Goal: Transaction & Acquisition: Purchase product/service

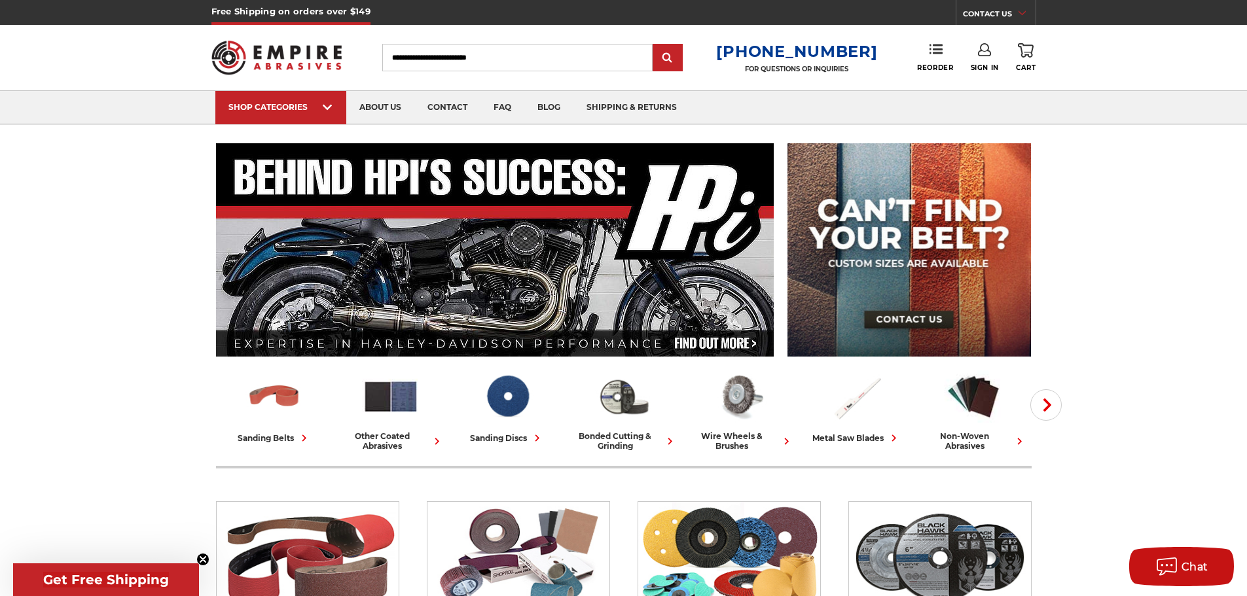
click at [575, 62] on input "Search" at bounding box center [517, 57] width 270 height 27
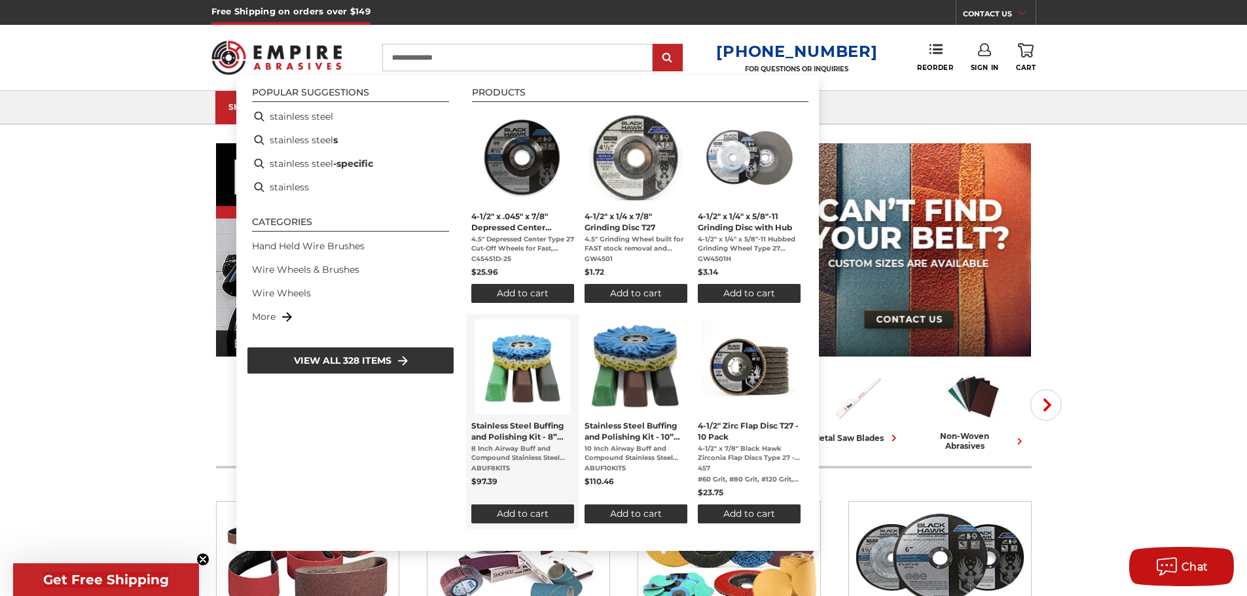
type input "**********"
click at [533, 432] on span "Stainless Steel Buffing and Polishing Kit - 8” Airway Buffs and Compound, 6 Pc" at bounding box center [522, 431] width 103 height 22
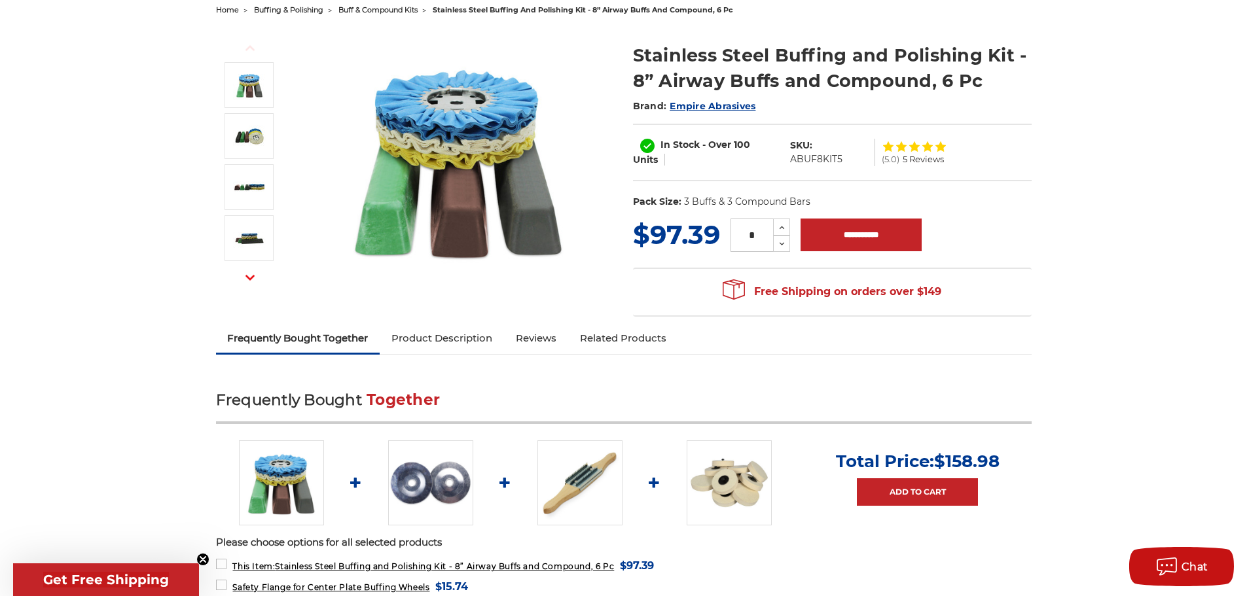
scroll to position [65, 0]
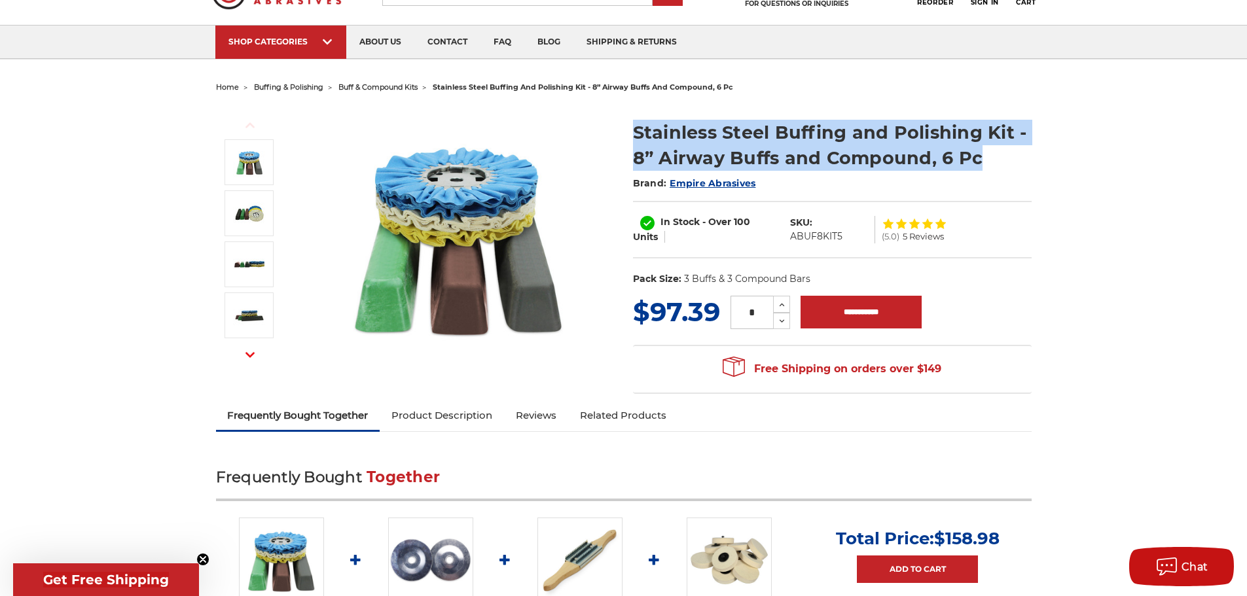
drag, startPoint x: 992, startPoint y: 158, endPoint x: 629, endPoint y: 127, distance: 364.6
click at [629, 127] on section "Stainless Steel Buffing and Polishing Kit - 8” Airway Buffs and Compound, 6 Pc …" at bounding box center [832, 199] width 417 height 187
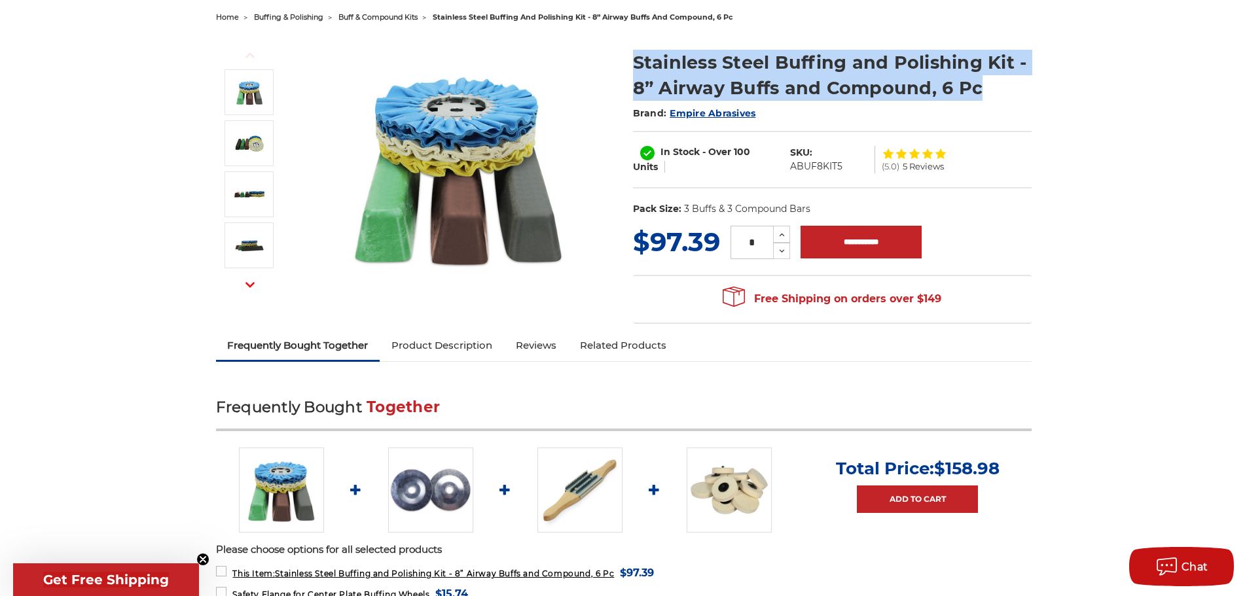
scroll to position [0, 0]
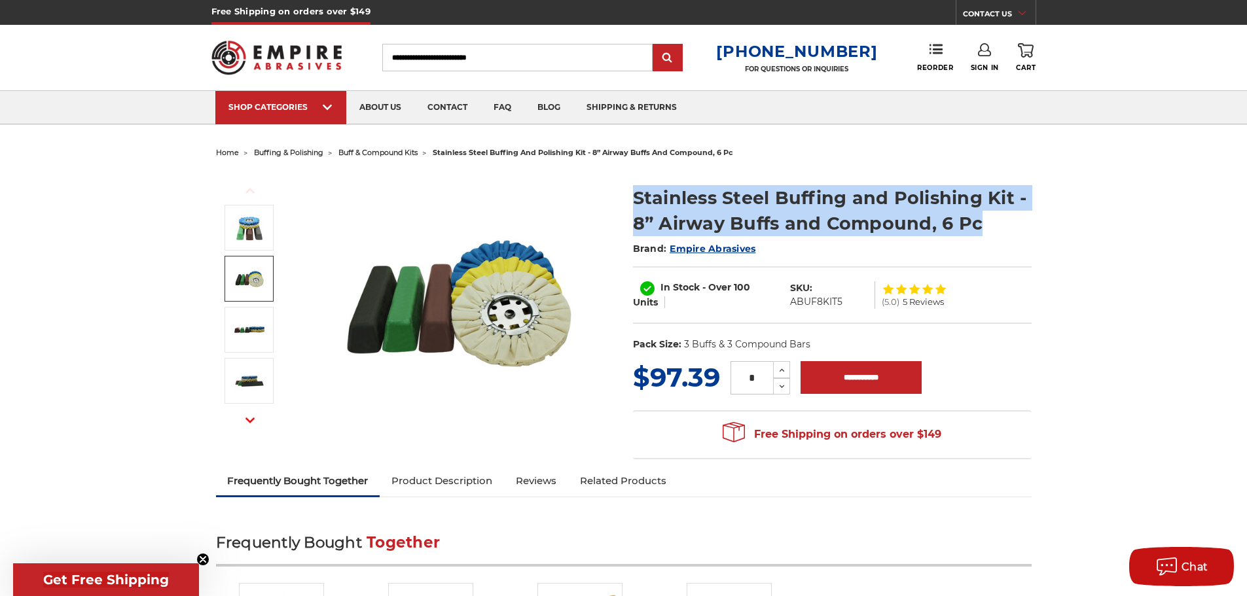
click at [261, 278] on img at bounding box center [249, 278] width 33 height 33
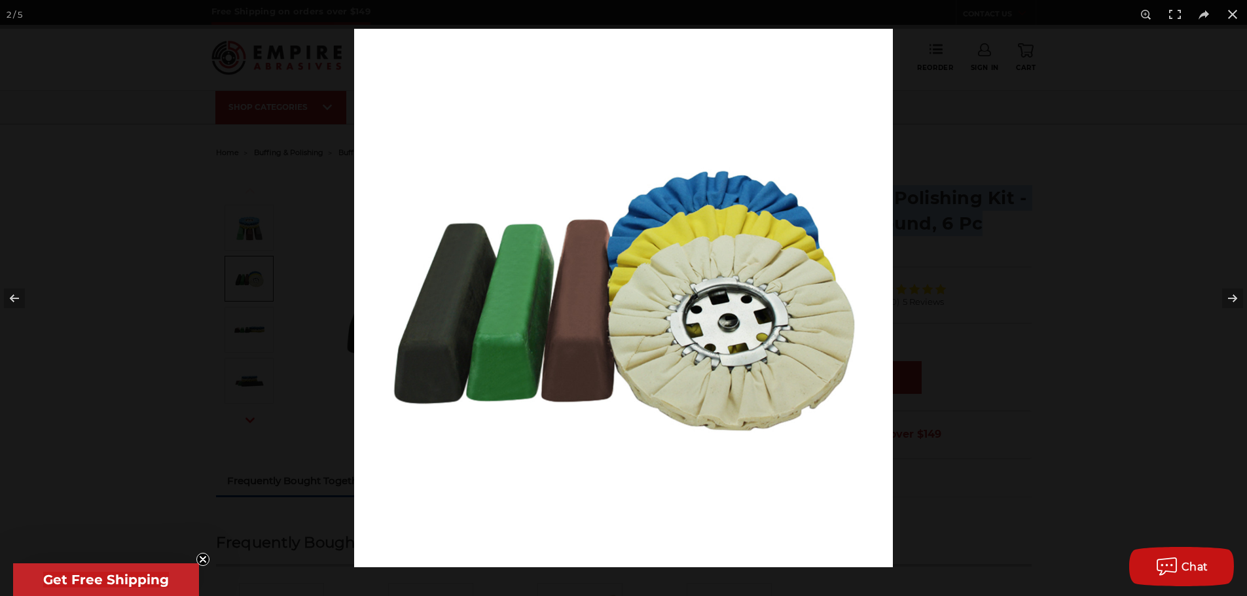
click at [253, 241] on div at bounding box center [623, 298] width 1247 height 596
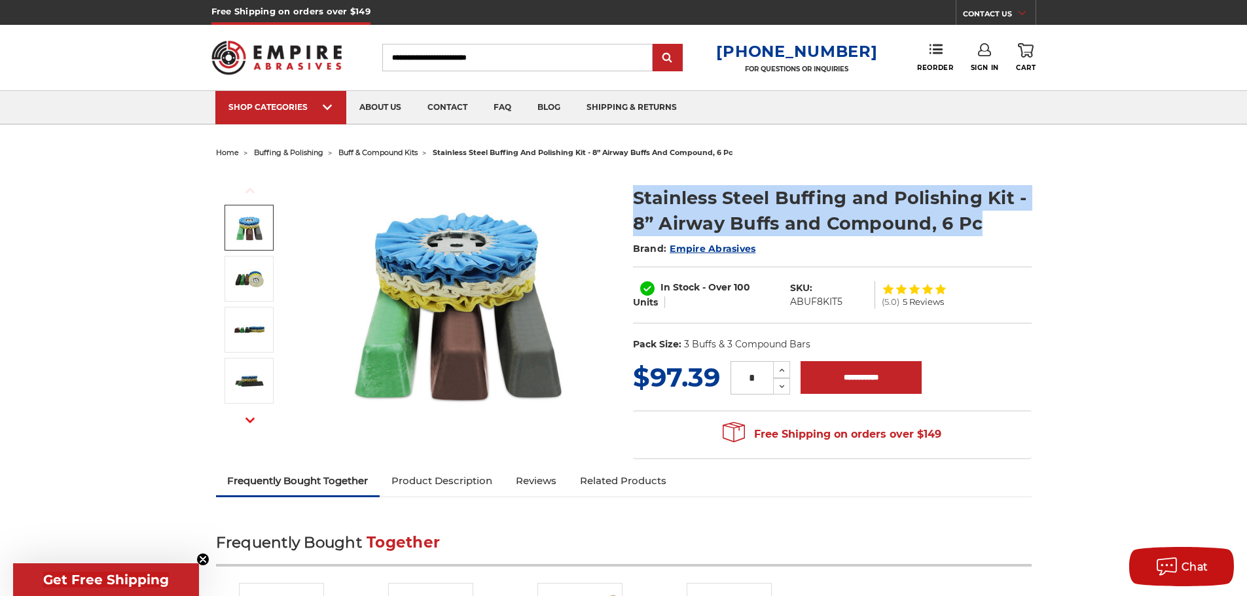
click at [245, 231] on img at bounding box center [249, 227] width 33 height 33
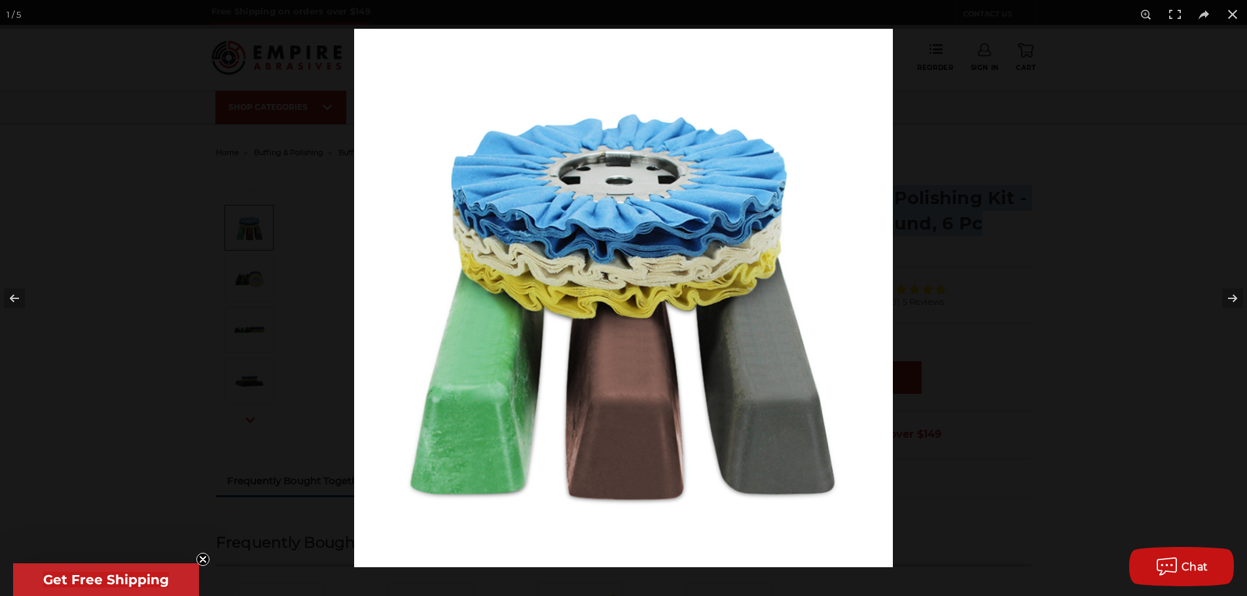
click at [257, 287] on div at bounding box center [623, 298] width 1247 height 596
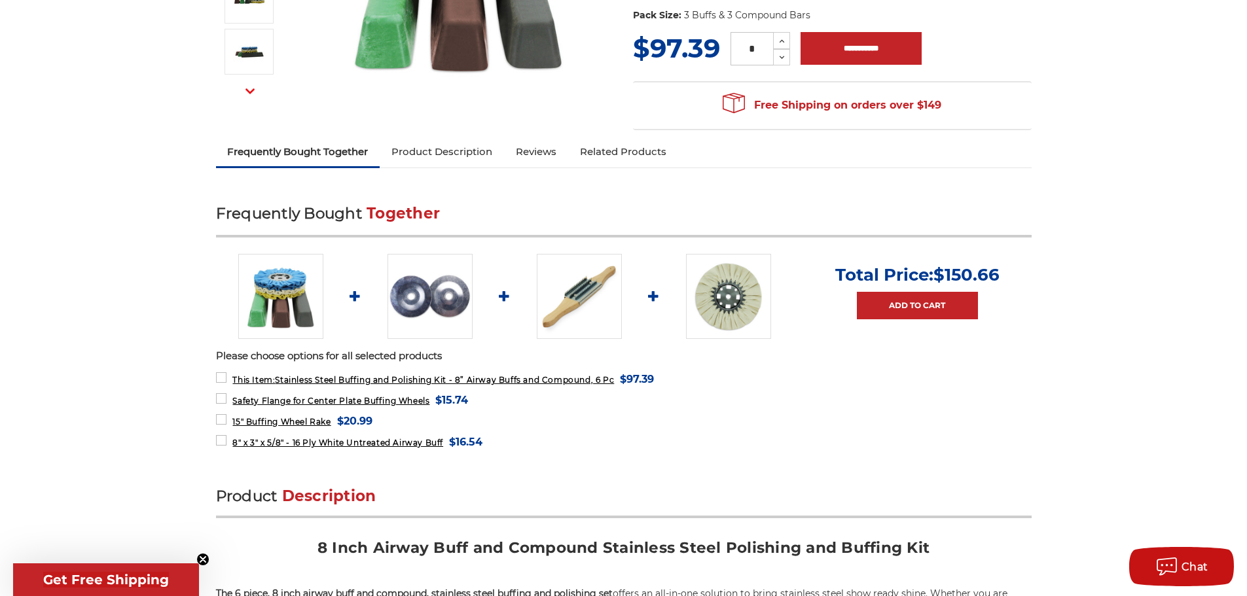
scroll to position [196, 0]
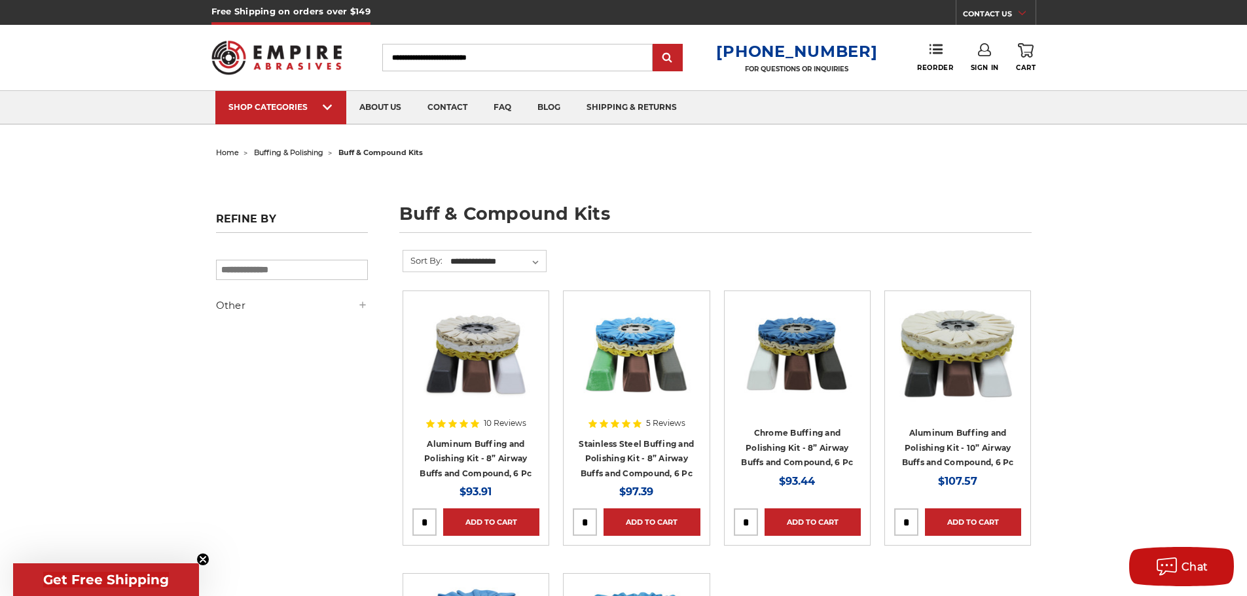
click at [685, 264] on form "**********" at bounding box center [717, 270] width 629 height 41
click at [300, 150] on span "buffing & polishing" at bounding box center [288, 152] width 69 height 9
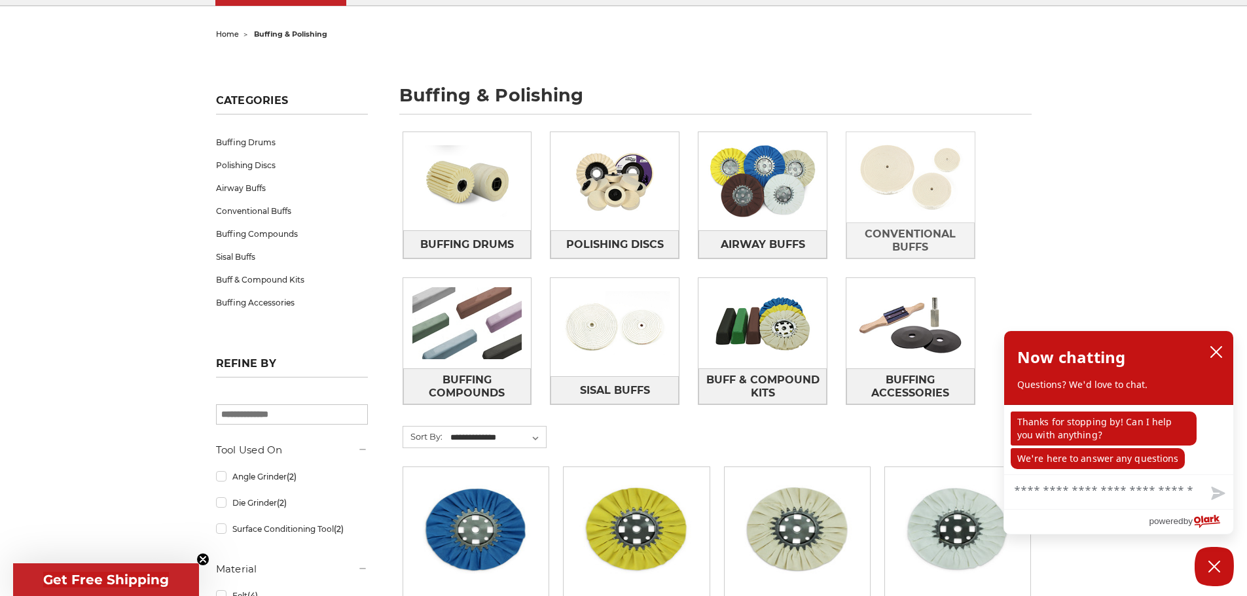
scroll to position [131, 0]
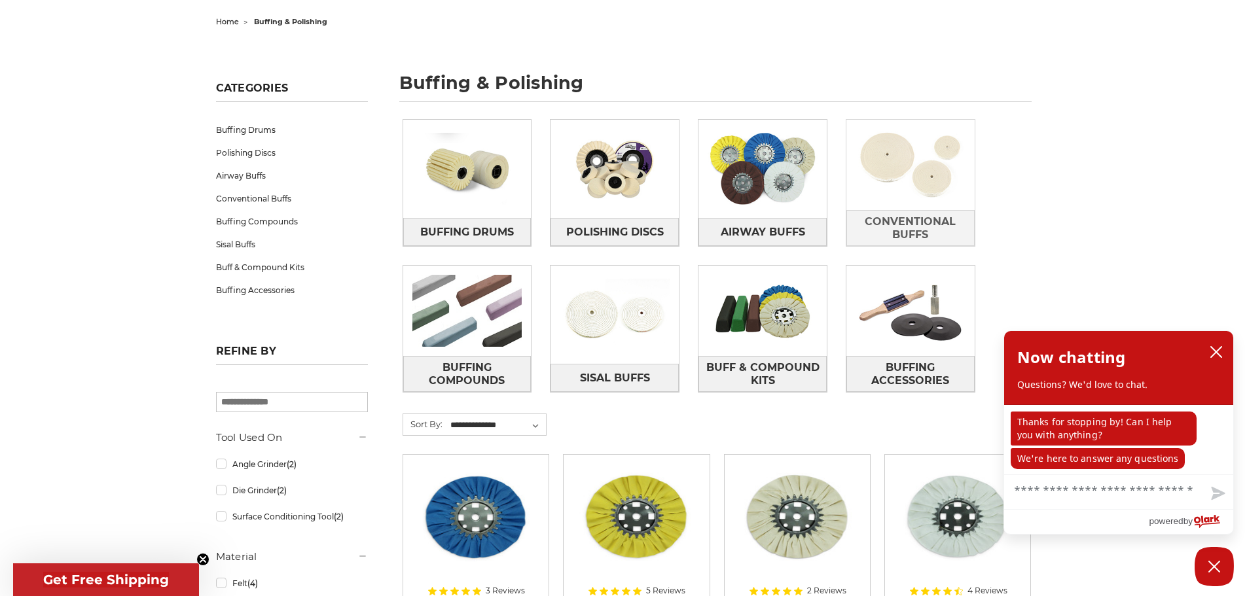
click at [898, 176] on img at bounding box center [910, 165] width 128 height 90
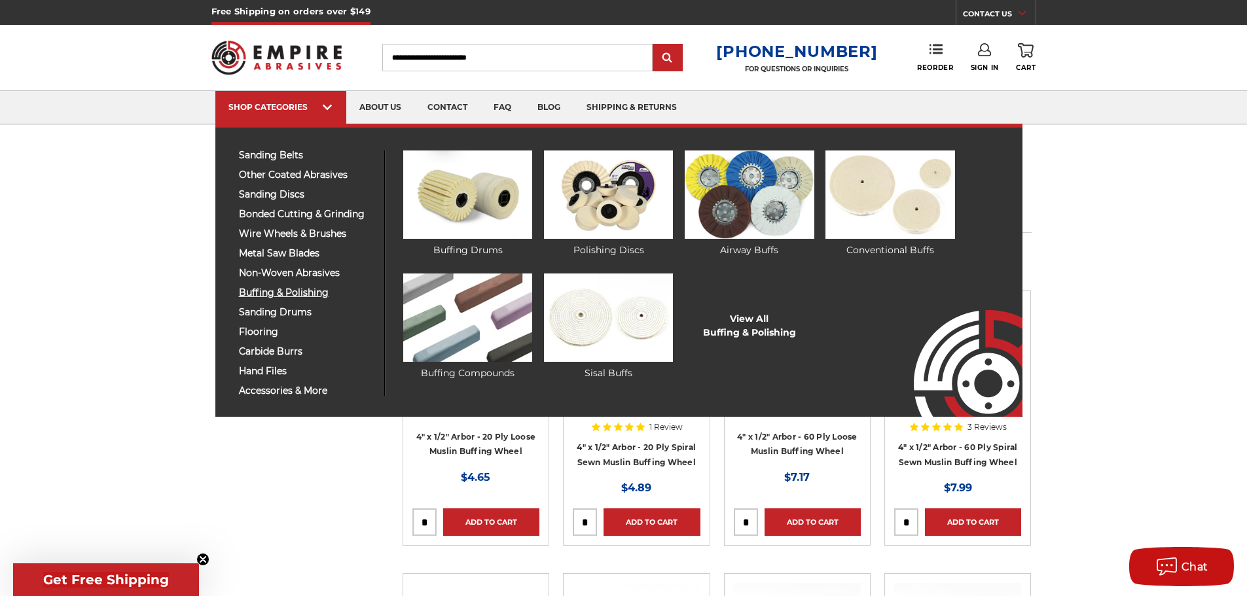
click at [288, 291] on span "buffing & polishing" at bounding box center [306, 293] width 135 height 10
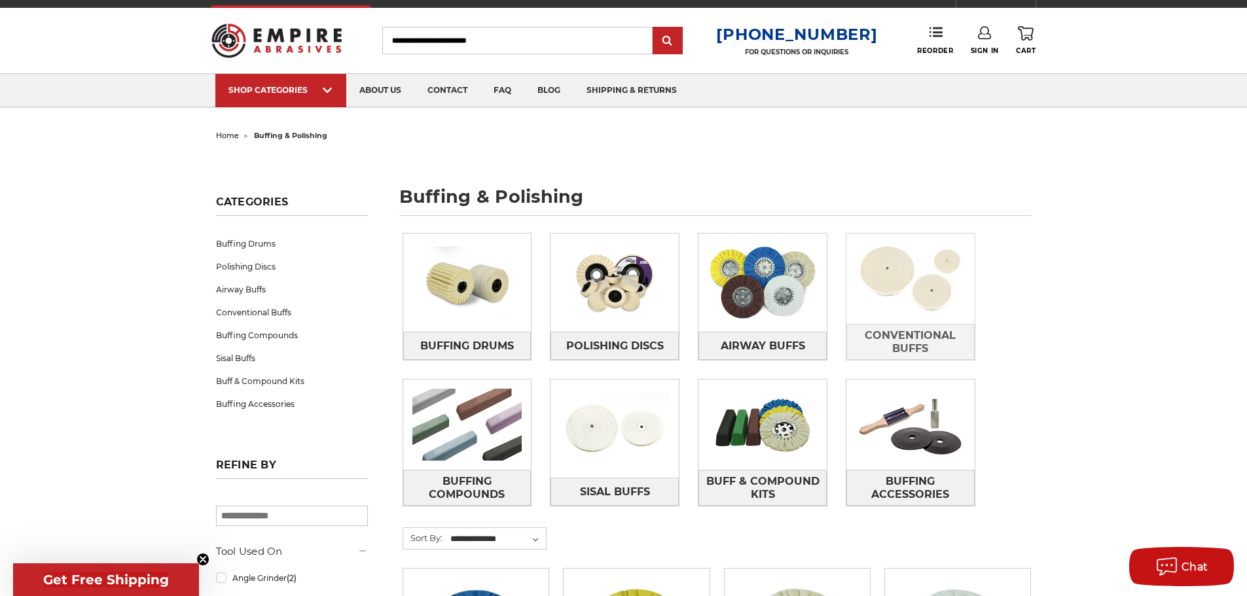
scroll to position [65, 0]
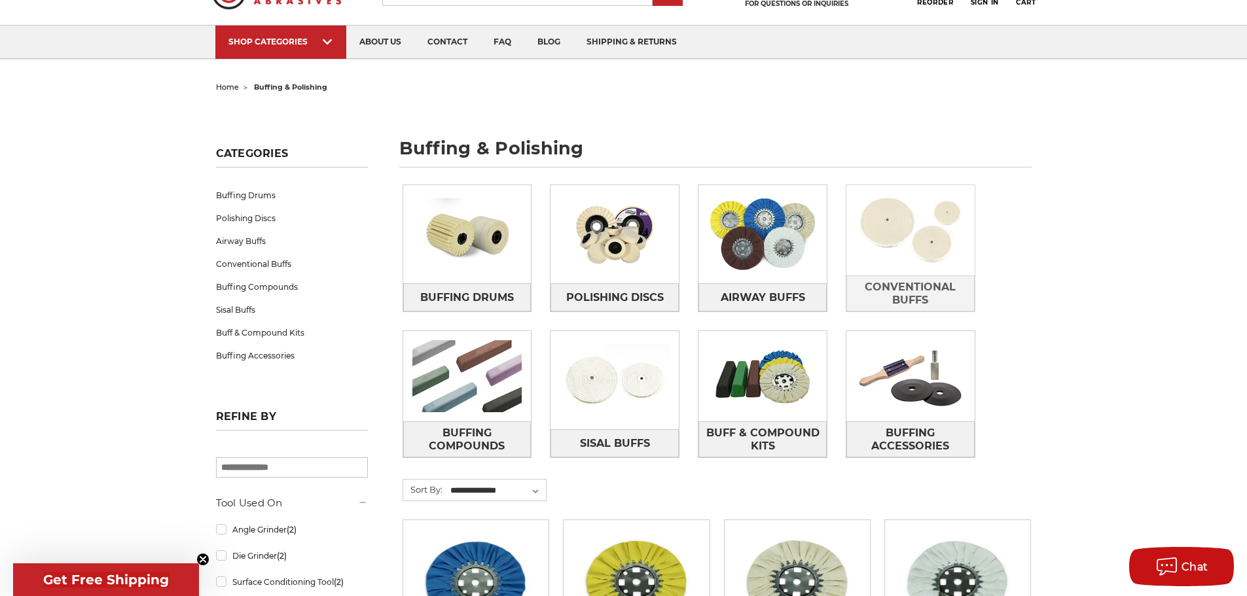
click at [899, 232] on img at bounding box center [910, 230] width 128 height 90
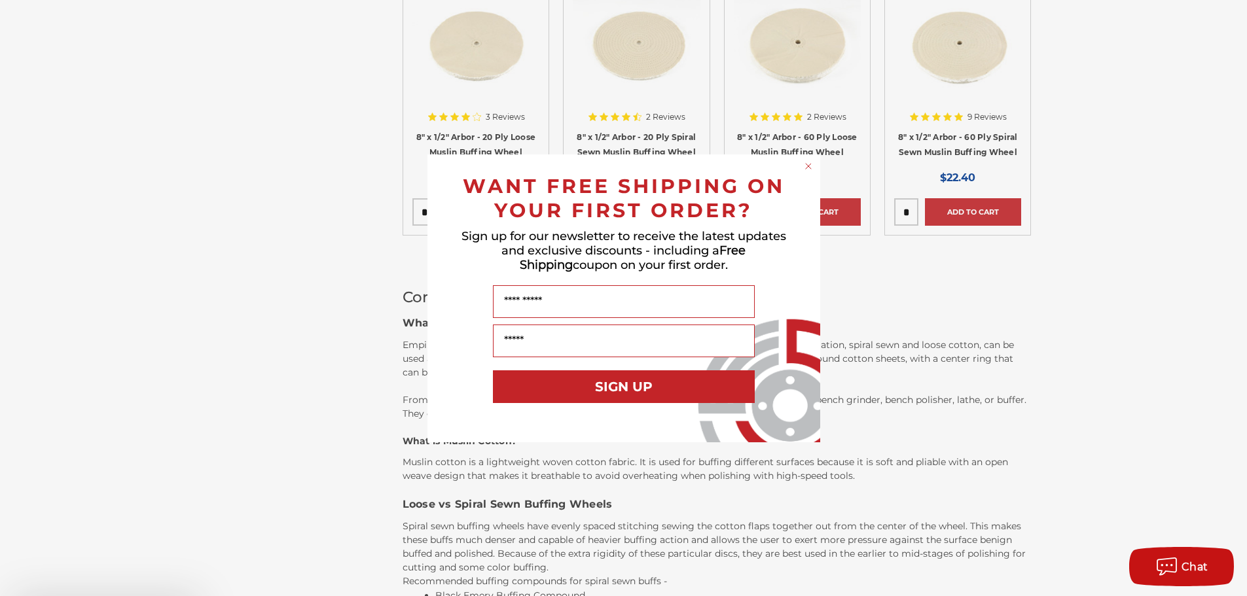
scroll to position [982, 0]
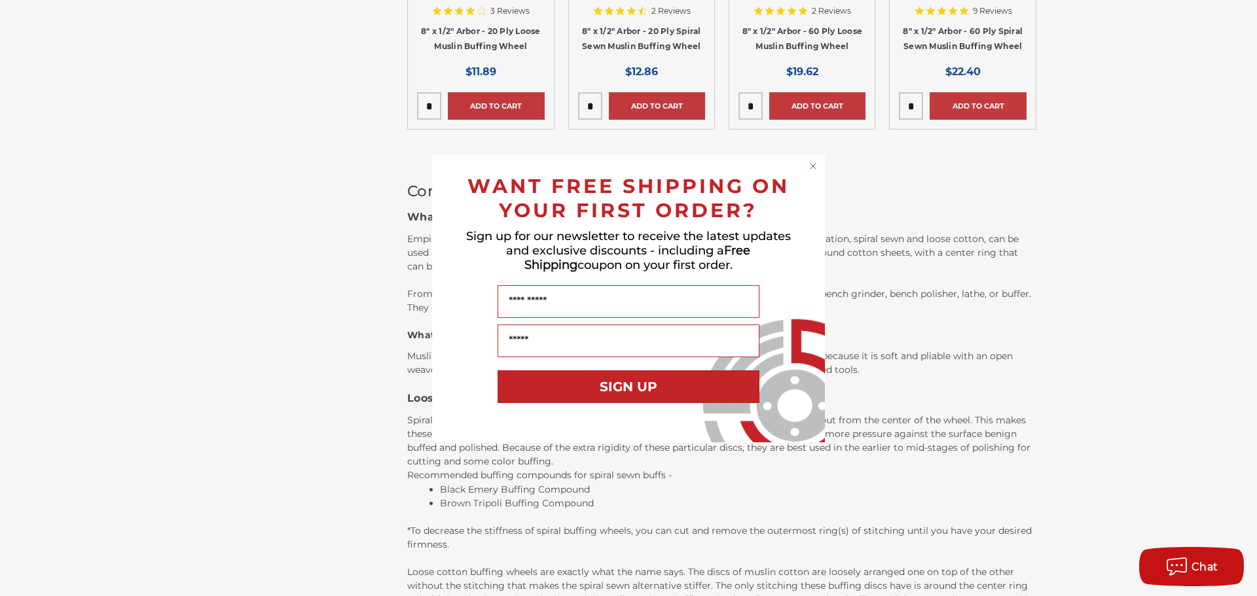
click at [1003, 214] on div "Close dialog WANT FREE SHIPPING ON YOUR FIRST ORDER? Sign up for our newsletter…" at bounding box center [628, 298] width 1257 height 596
click at [813, 168] on circle "Close dialog" at bounding box center [813, 166] width 12 height 12
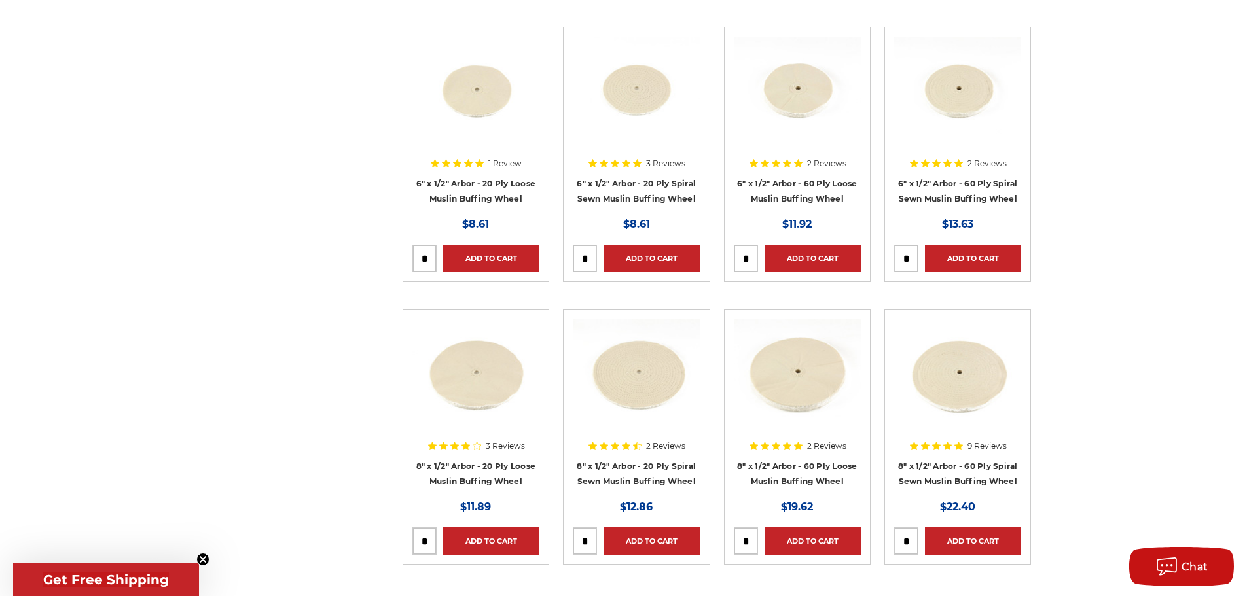
scroll to position [582, 0]
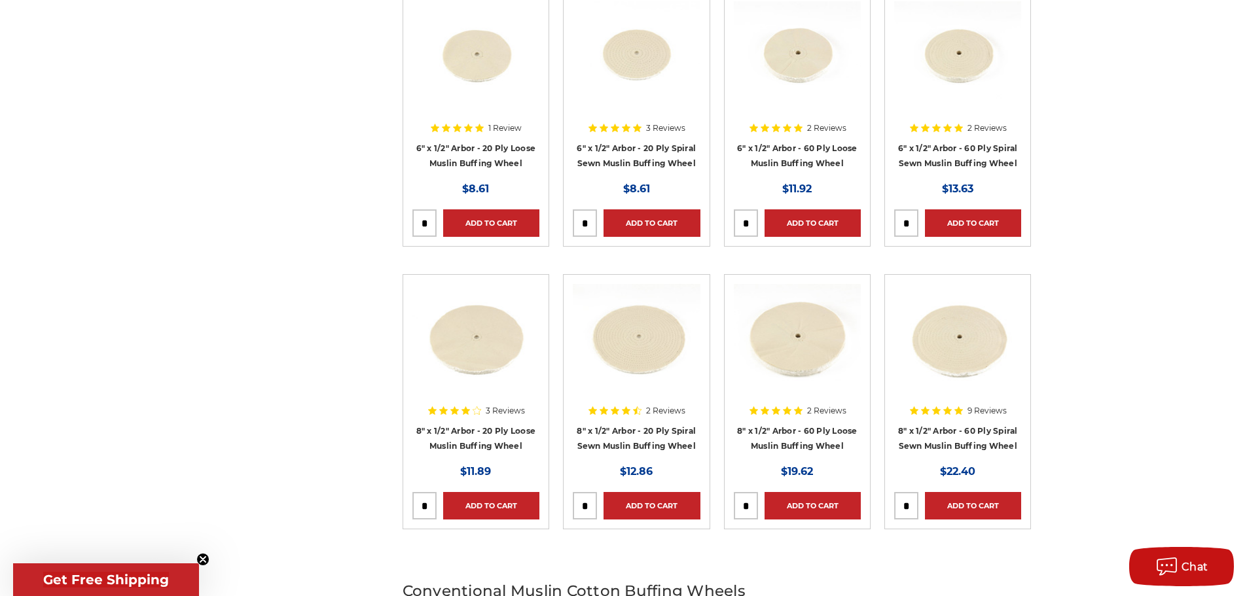
click at [751, 255] on li "2 Reviews 6" x 1/2" Arbor - 60 Ply Loose Muslin Buffing Wheel MSRP: Was: Now: $…" at bounding box center [797, 132] width 160 height 283
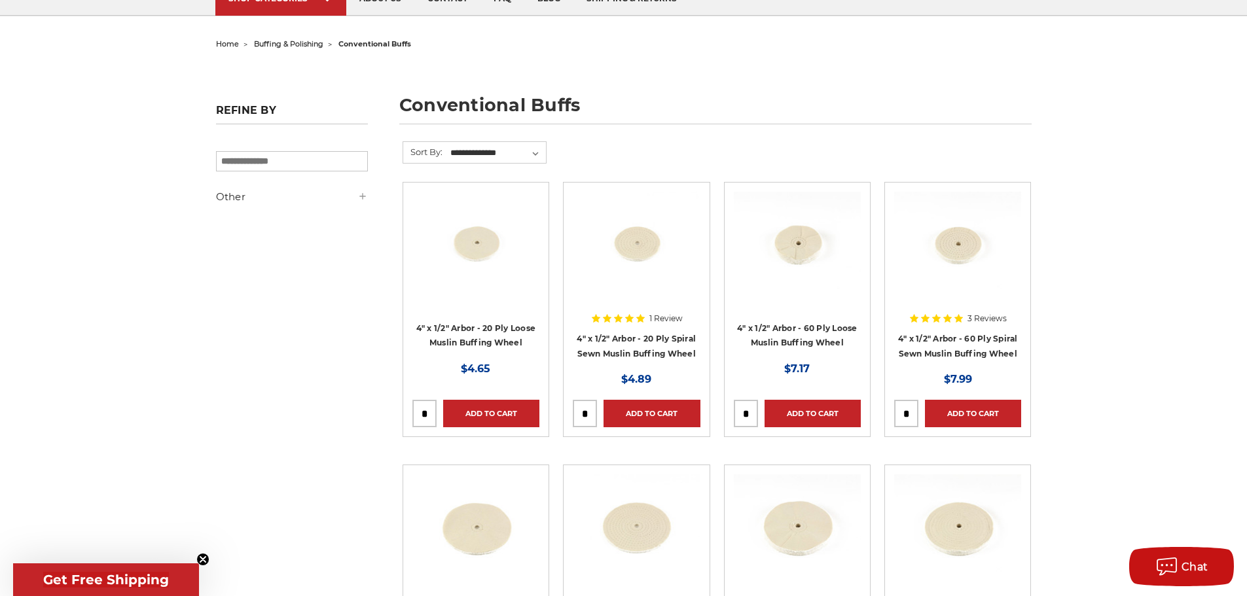
scroll to position [0, 0]
